Goal: Task Accomplishment & Management: Use online tool/utility

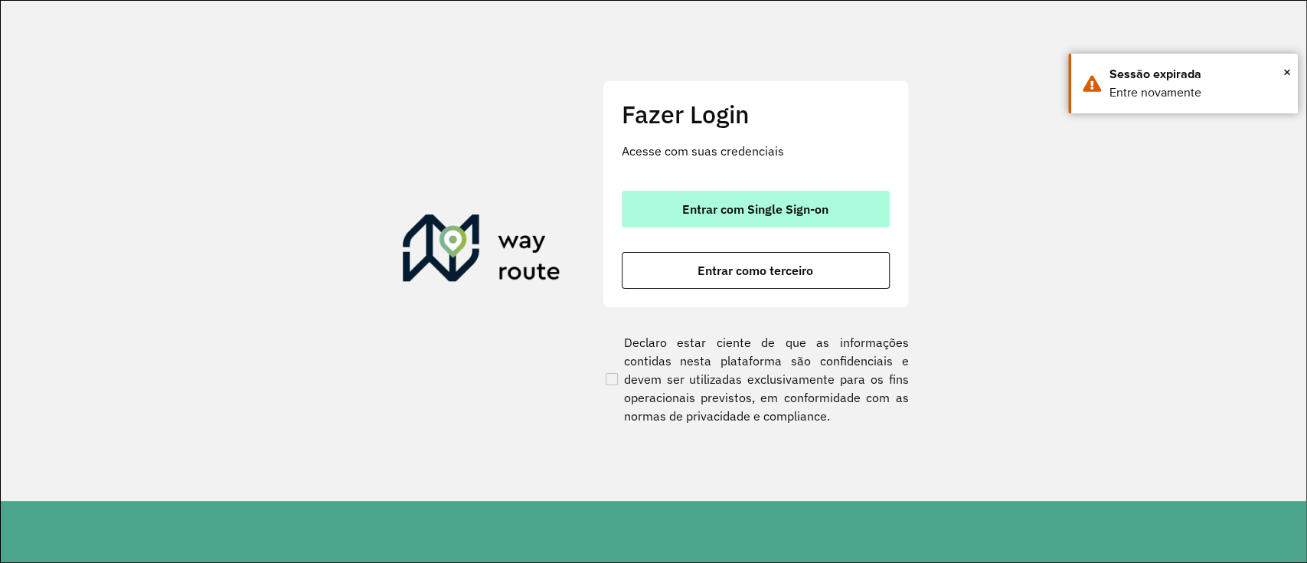
click at [729, 210] on span "Entrar com Single Sign-on" at bounding box center [755, 209] width 146 height 12
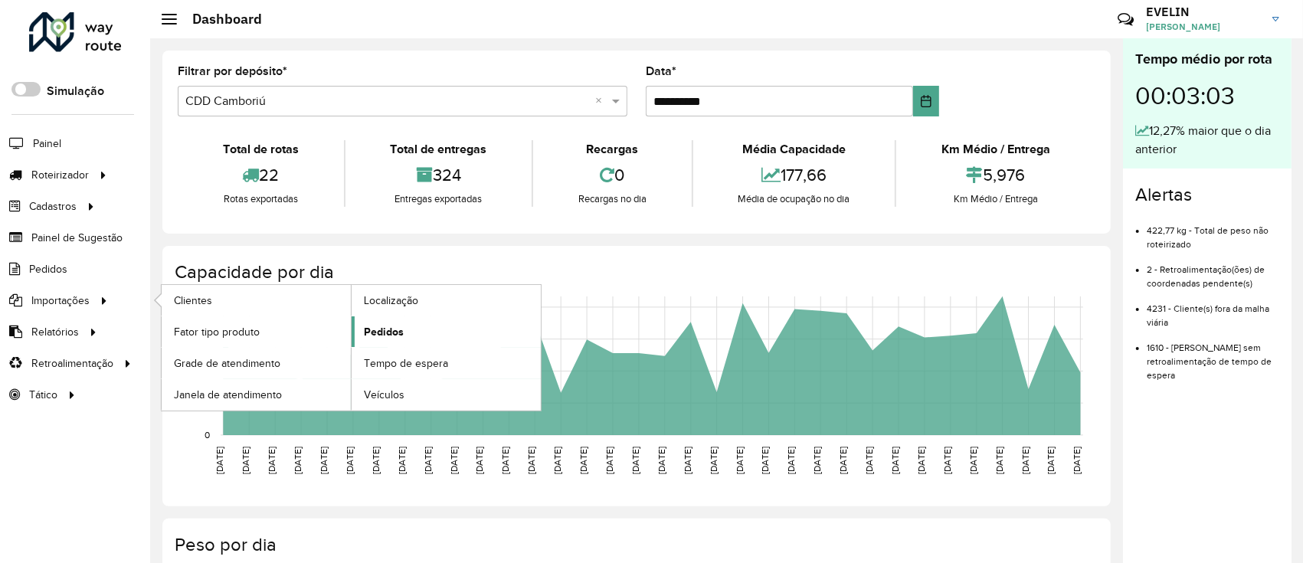
click at [373, 320] on link "Pedidos" at bounding box center [446, 331] width 189 height 31
